Goal: Task Accomplishment & Management: Complete application form

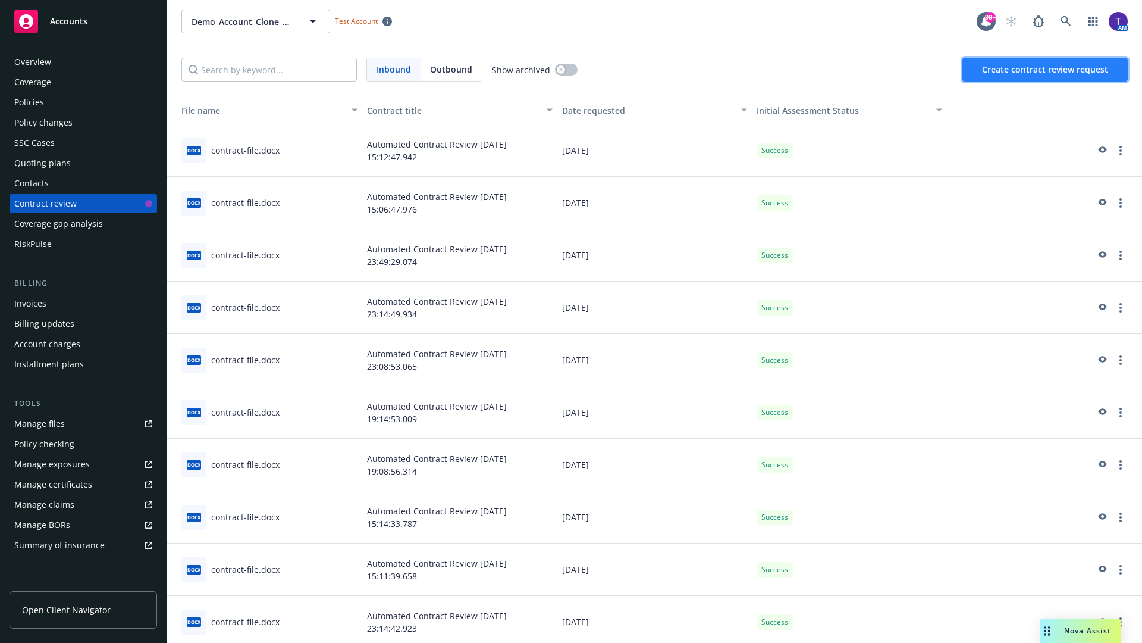
click at [1046, 70] on span "Create contract review request" at bounding box center [1045, 69] width 126 height 11
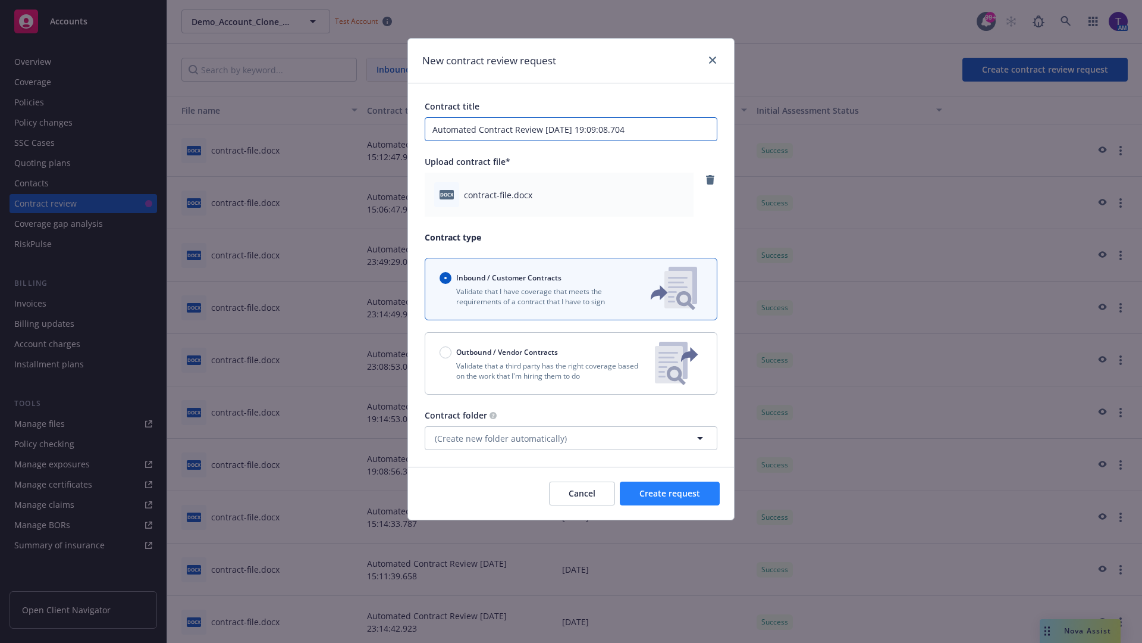
type input "Automated Contract Review [DATE] 19:09:08.704"
click at [670, 493] on span "Create request" at bounding box center [670, 492] width 61 height 11
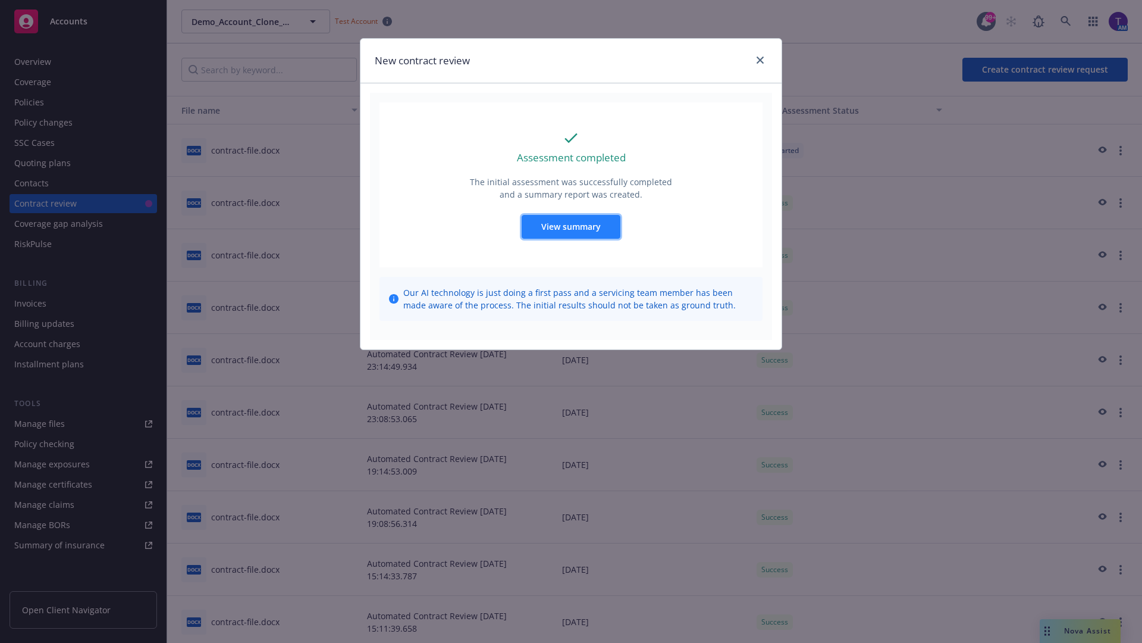
click at [571, 226] on span "View summary" at bounding box center [571, 226] width 60 height 11
